Goal: Task Accomplishment & Management: Manage account settings

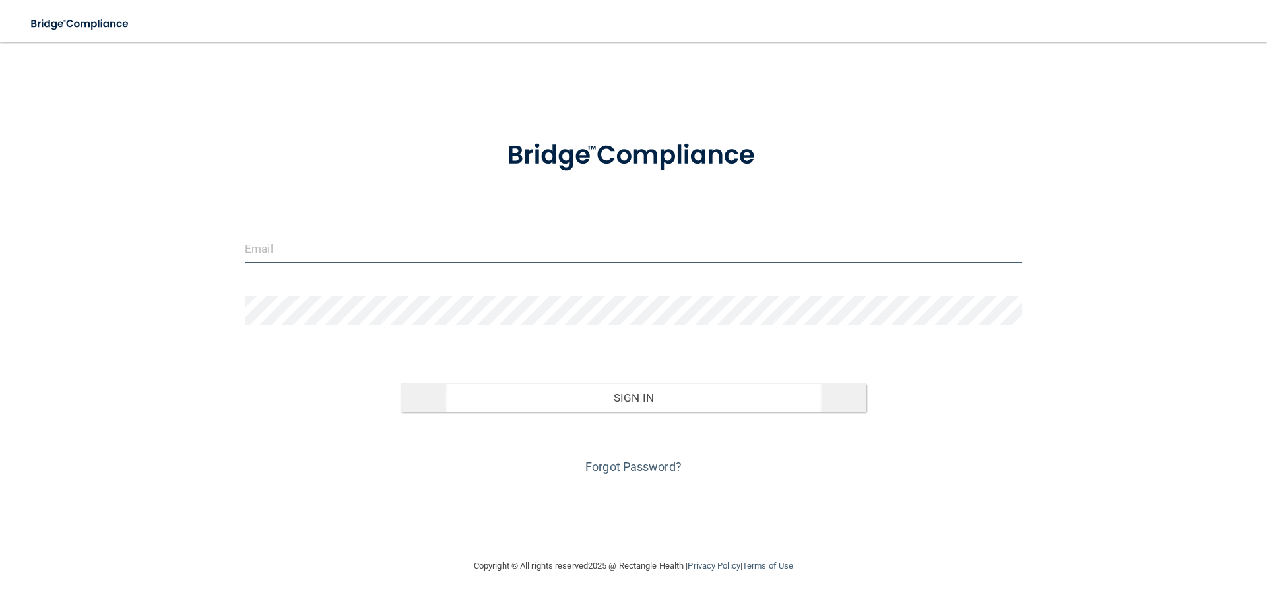
type input "[EMAIL_ADDRESS][DOMAIN_NAME]"
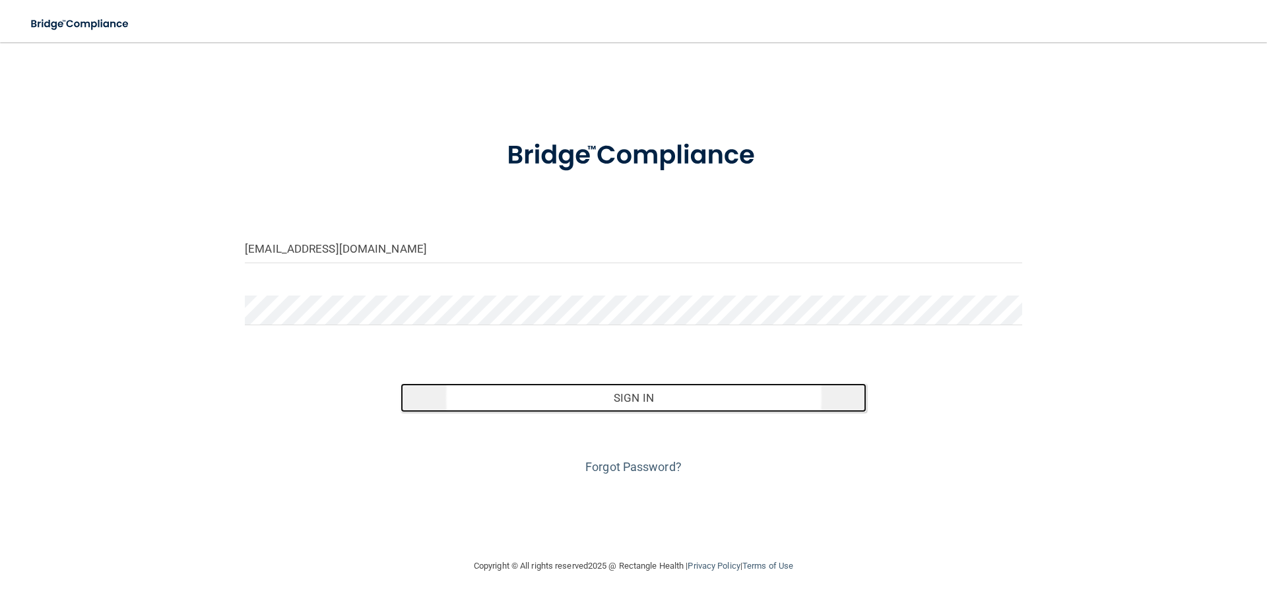
click at [645, 402] on button "Sign In" at bounding box center [634, 397] width 467 height 29
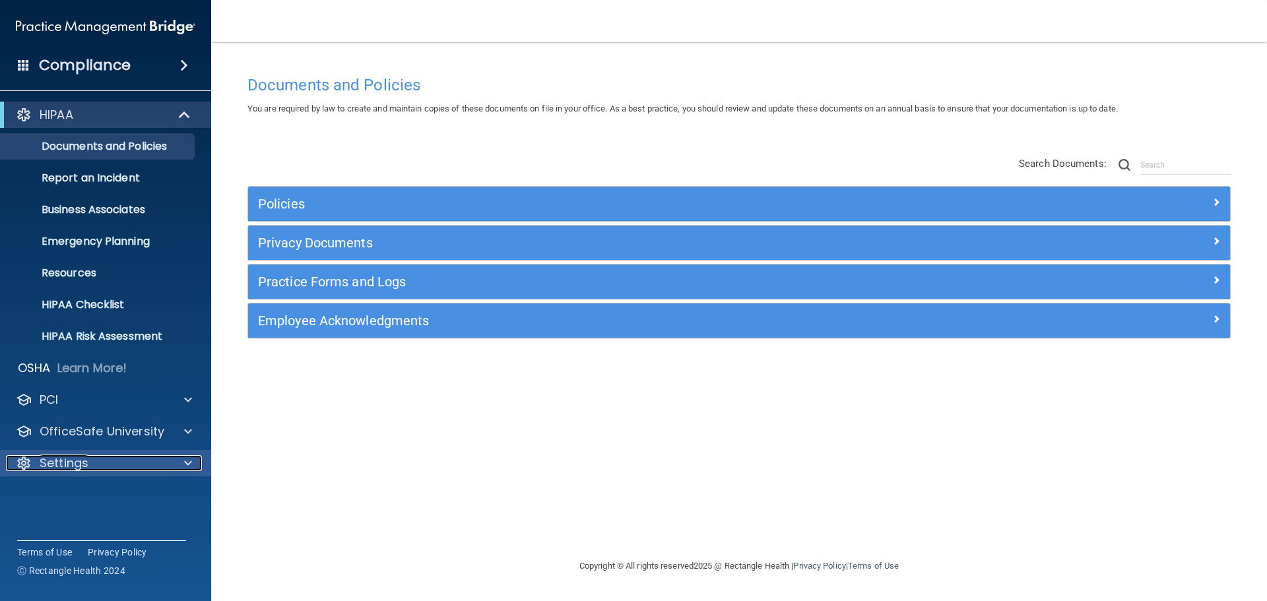
click at [104, 465] on div "Settings" at bounding box center [88, 463] width 164 height 16
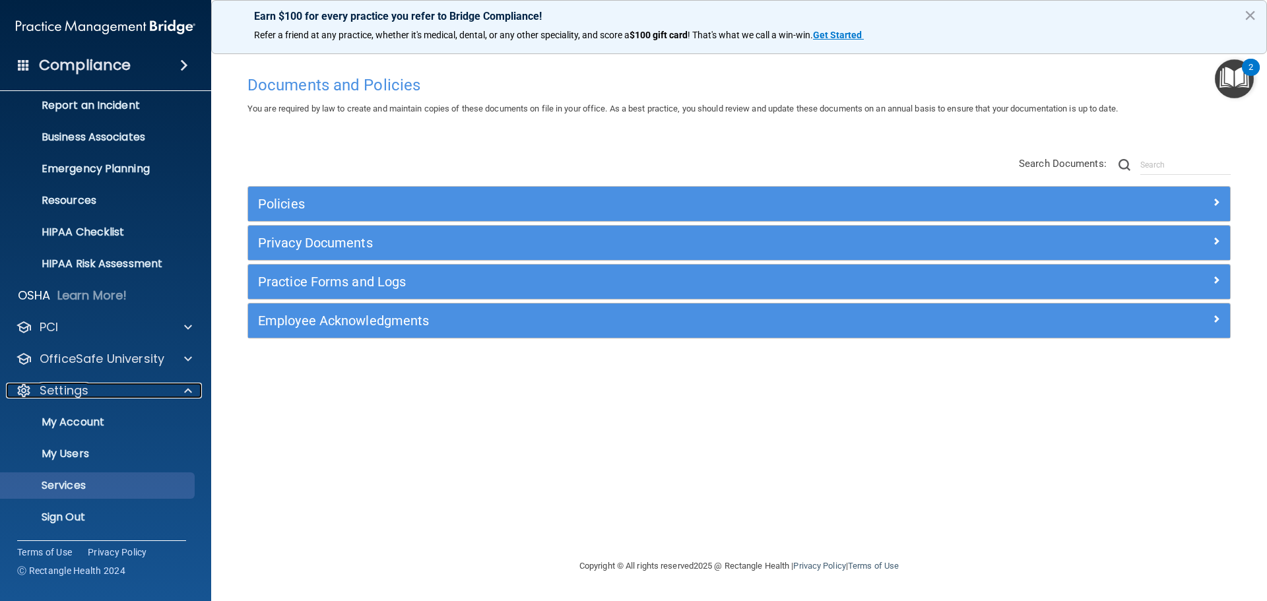
scroll to position [73, 0]
click at [88, 457] on p "My Users" at bounding box center [99, 453] width 180 height 13
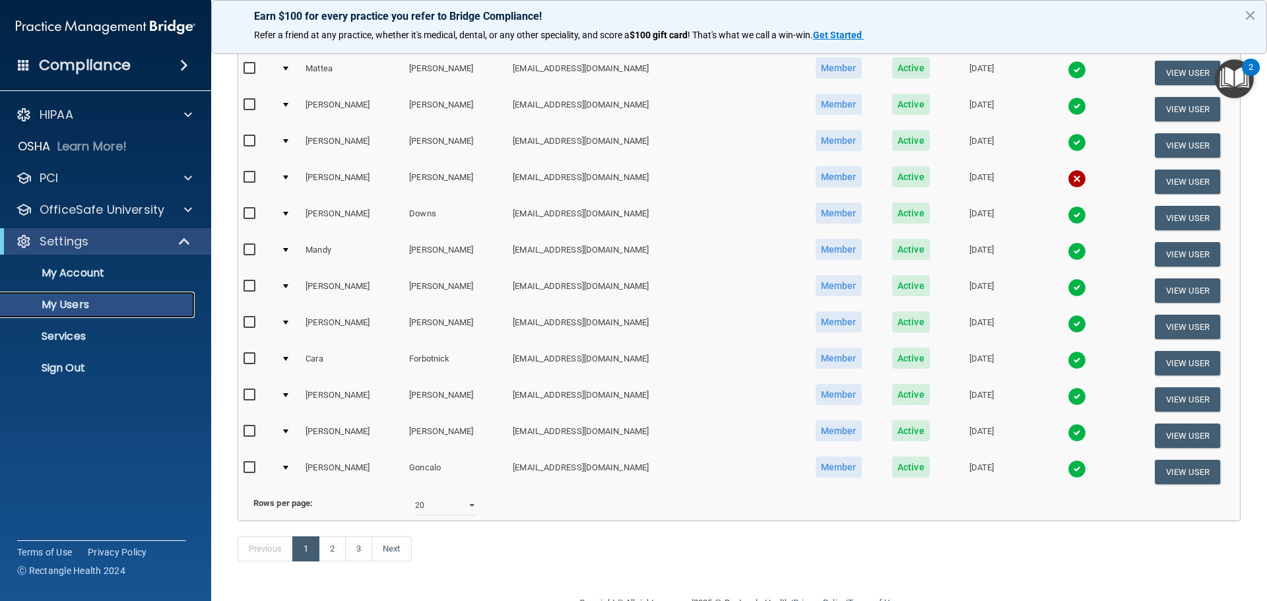
scroll to position [491, 0]
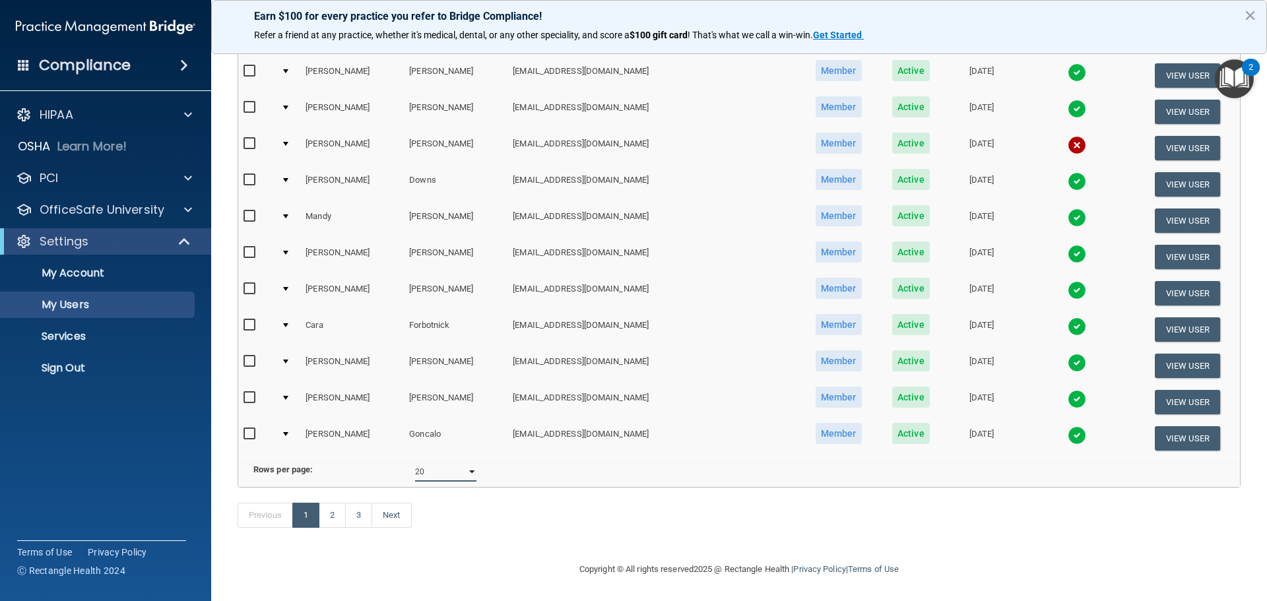
click at [467, 465] on select "10 20 30 40 all" at bounding box center [445, 472] width 61 height 20
select select "46"
click at [415, 462] on select "10 20 30 40 all" at bounding box center [445, 472] width 61 height 20
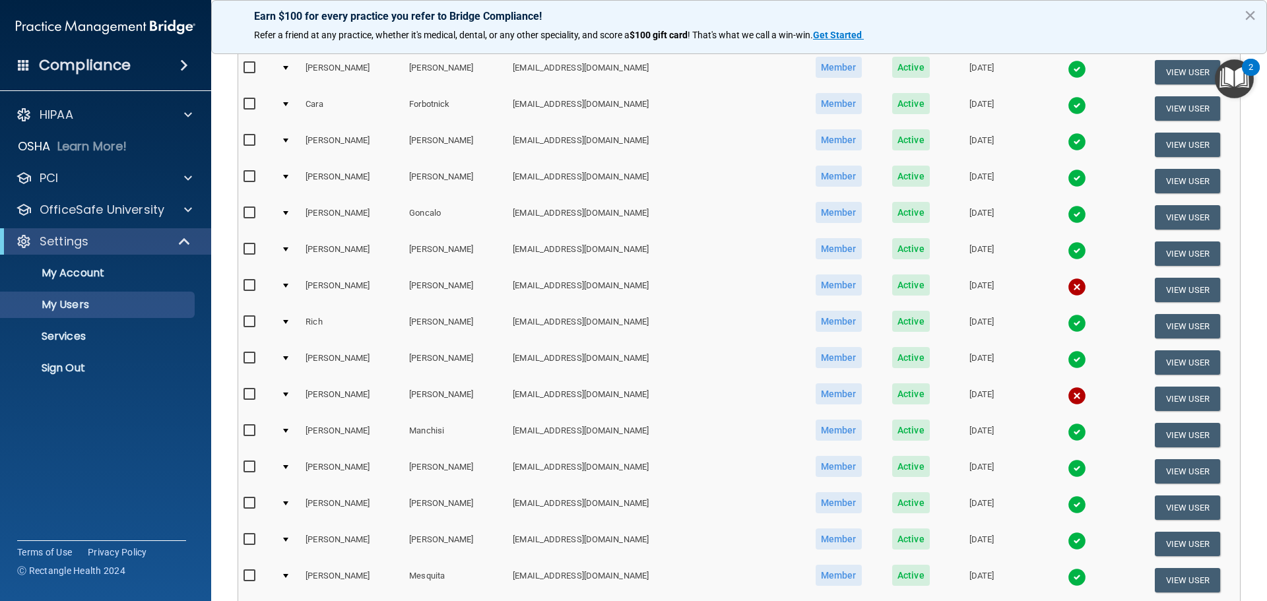
scroll to position [858, 0]
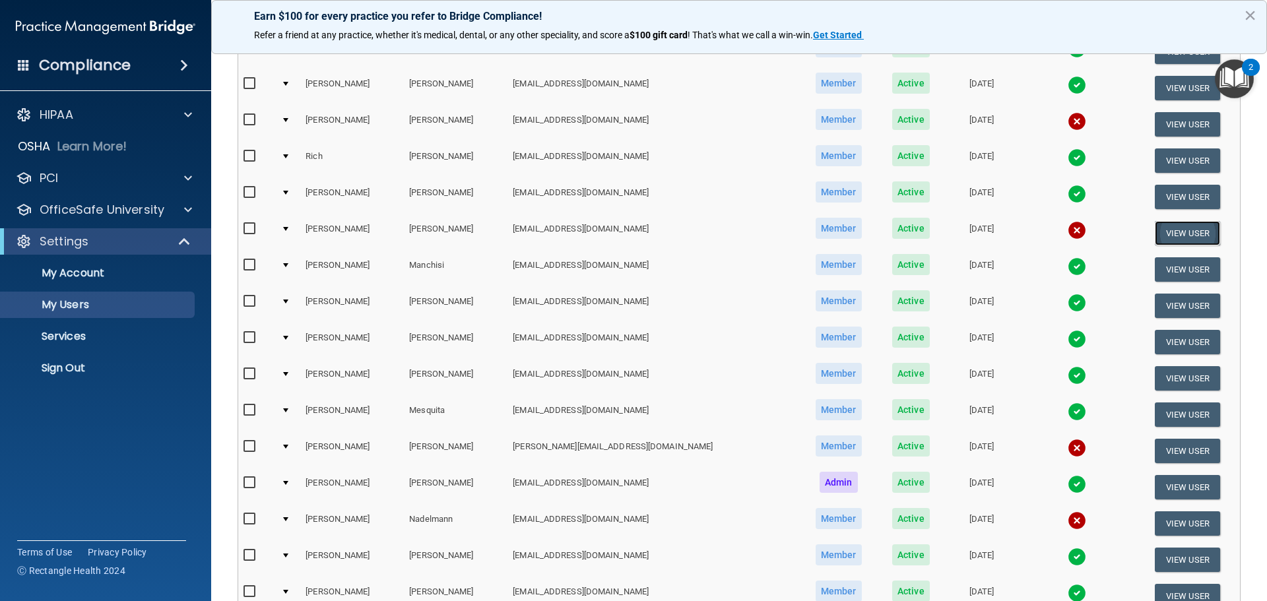
click at [1155, 235] on button "View User" at bounding box center [1187, 233] width 65 height 24
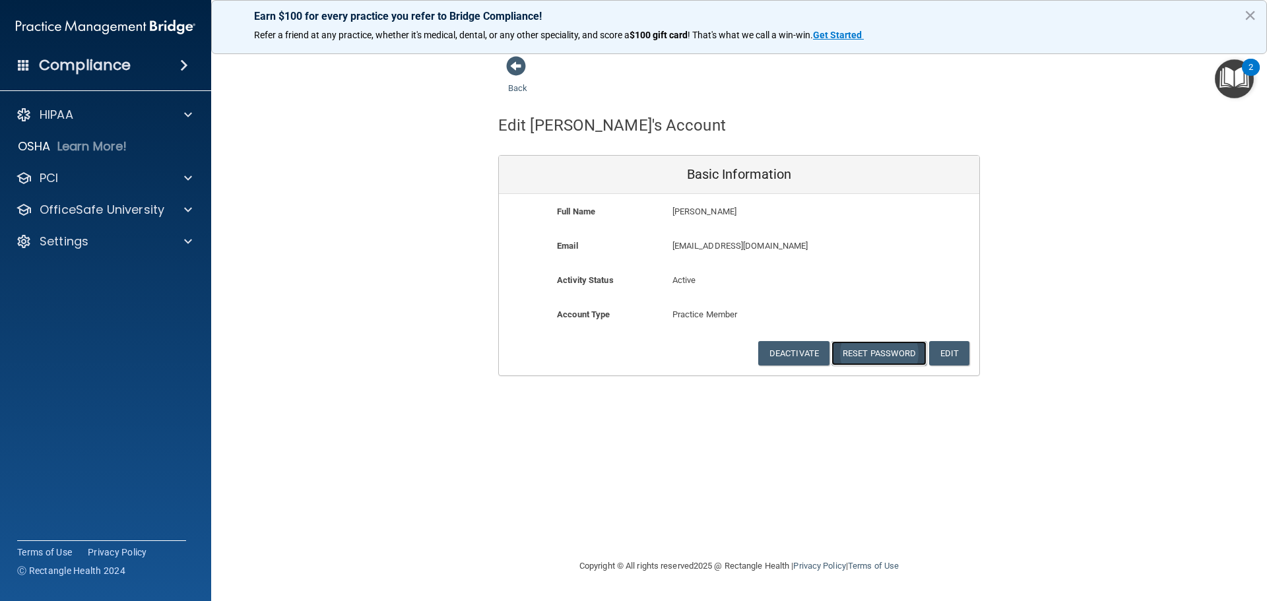
click at [878, 355] on button "Reset Password" at bounding box center [878, 353] width 95 height 24
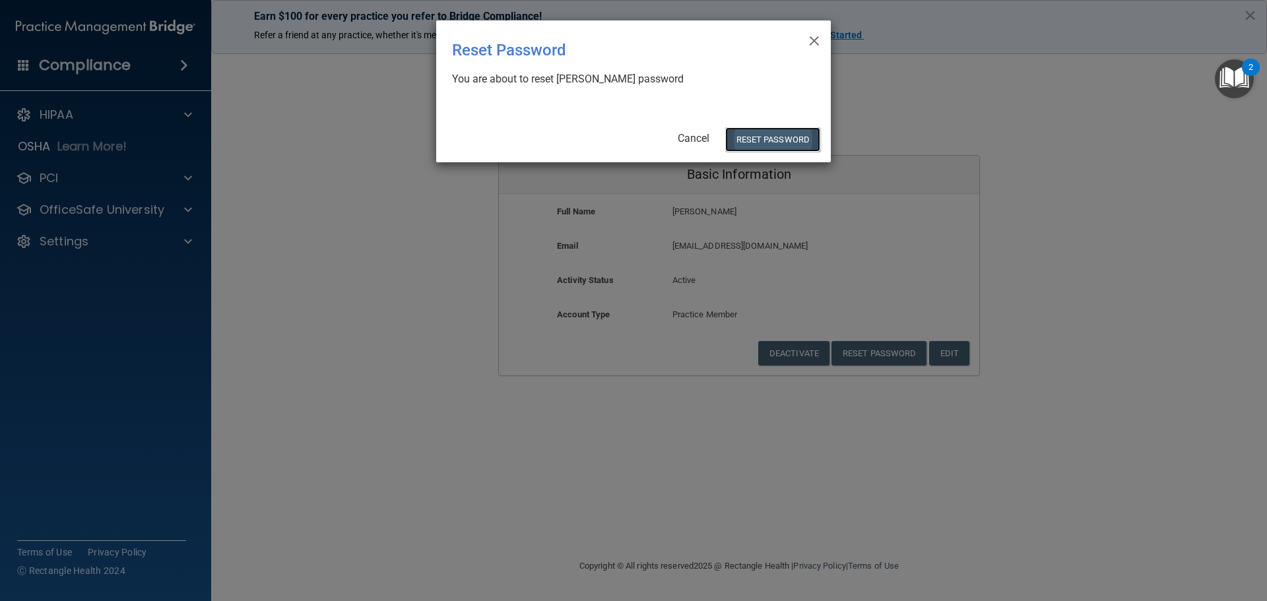
click at [776, 144] on button "Reset Password" at bounding box center [772, 139] width 95 height 24
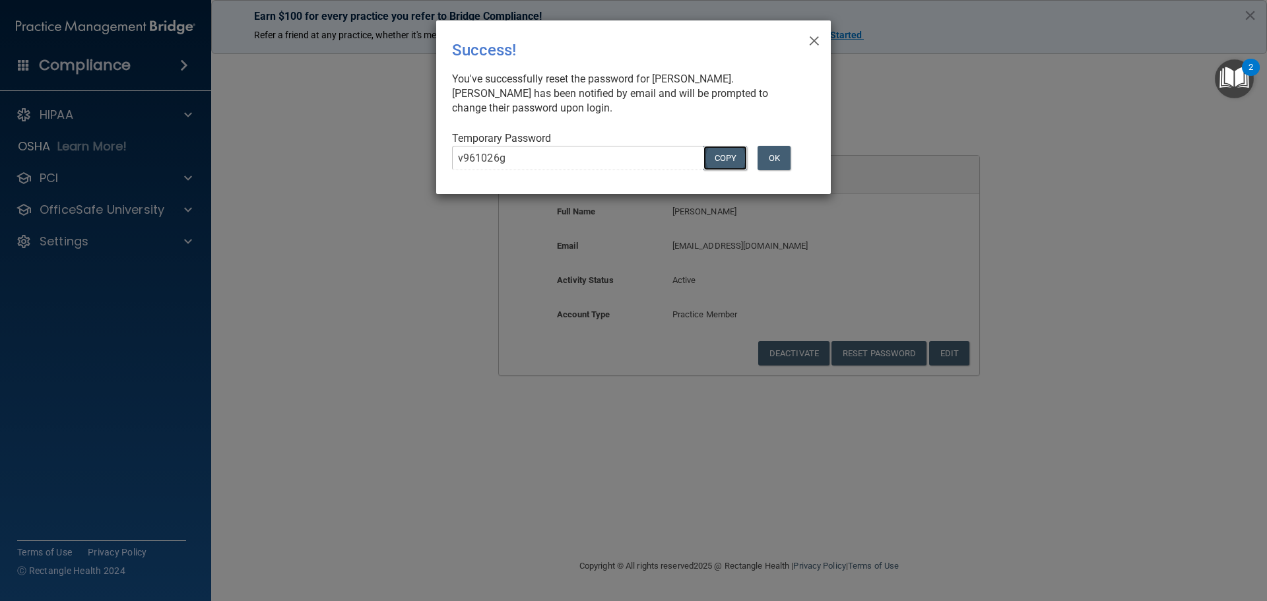
click at [732, 157] on button "COPY" at bounding box center [725, 158] width 44 height 24
click at [773, 160] on button "OK" at bounding box center [774, 158] width 33 height 24
